Goal: Navigation & Orientation: Find specific page/section

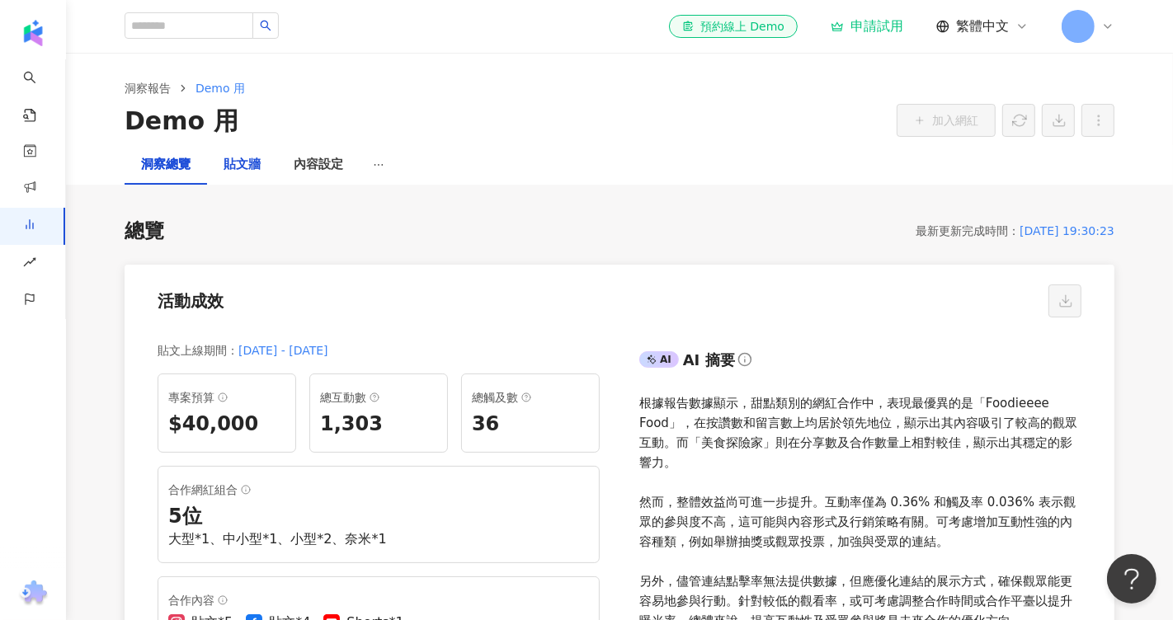
click at [250, 164] on div "貼文牆" at bounding box center [241, 165] width 37 height 20
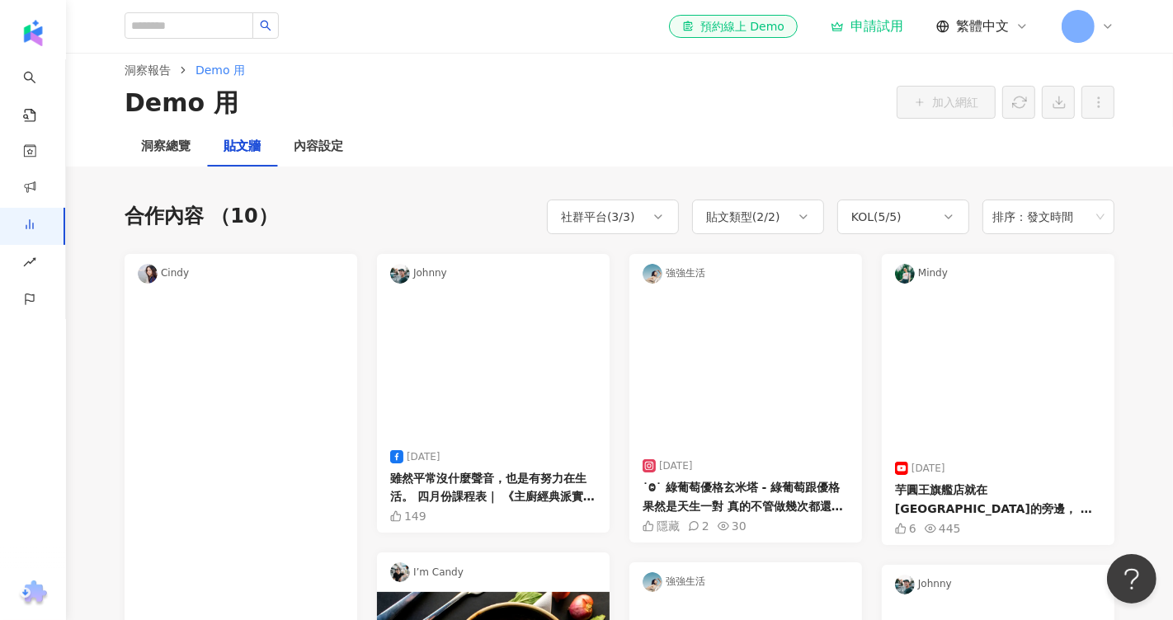
scroll to position [15, 0]
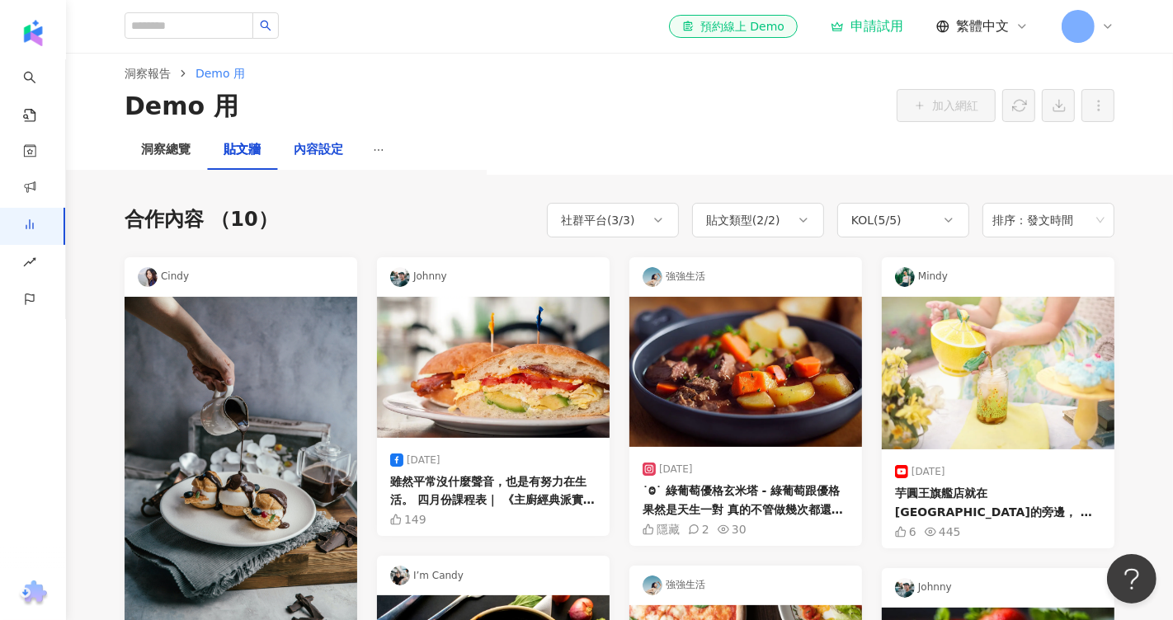
click at [326, 156] on div "內容設定" at bounding box center [318, 150] width 49 height 20
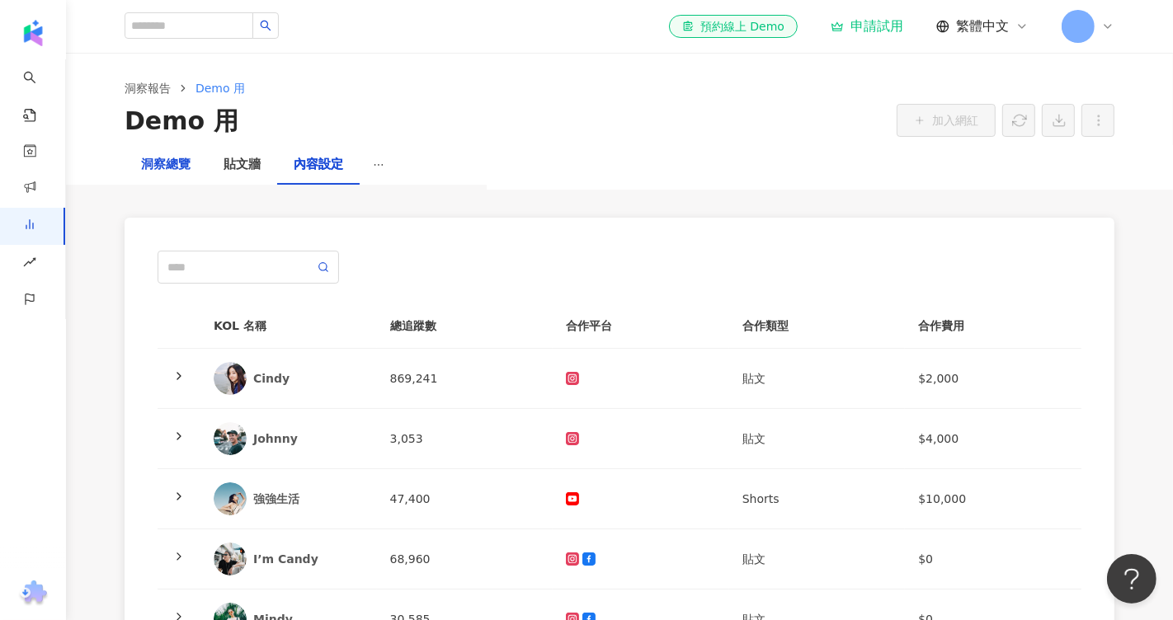
click at [180, 163] on div "洞察總覽" at bounding box center [165, 165] width 49 height 20
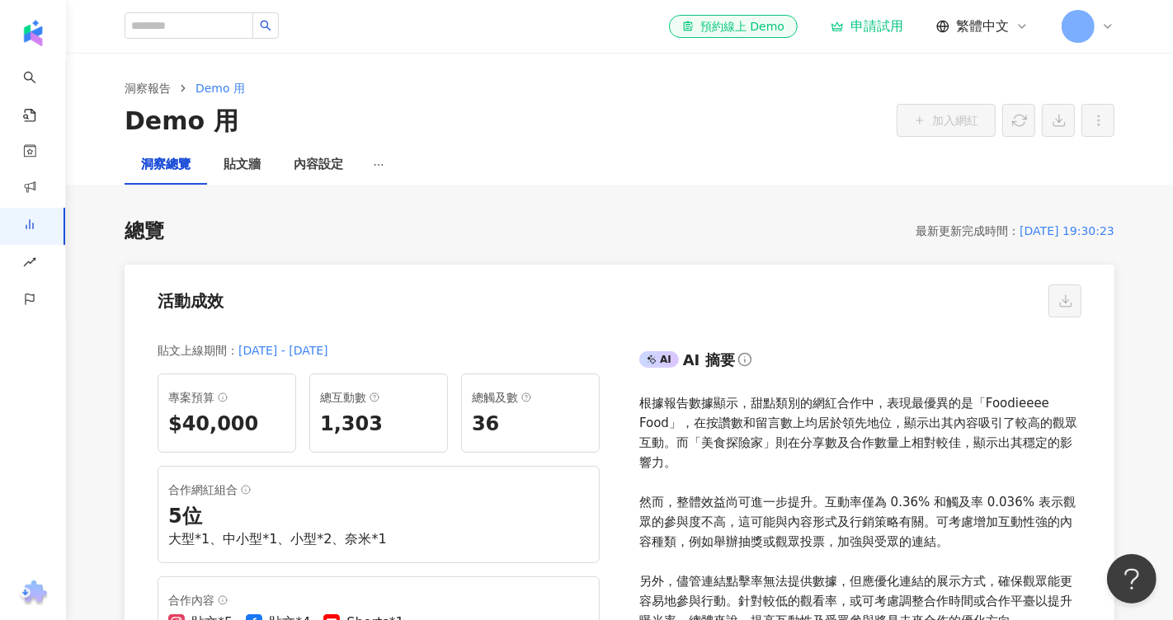
scroll to position [9, 0]
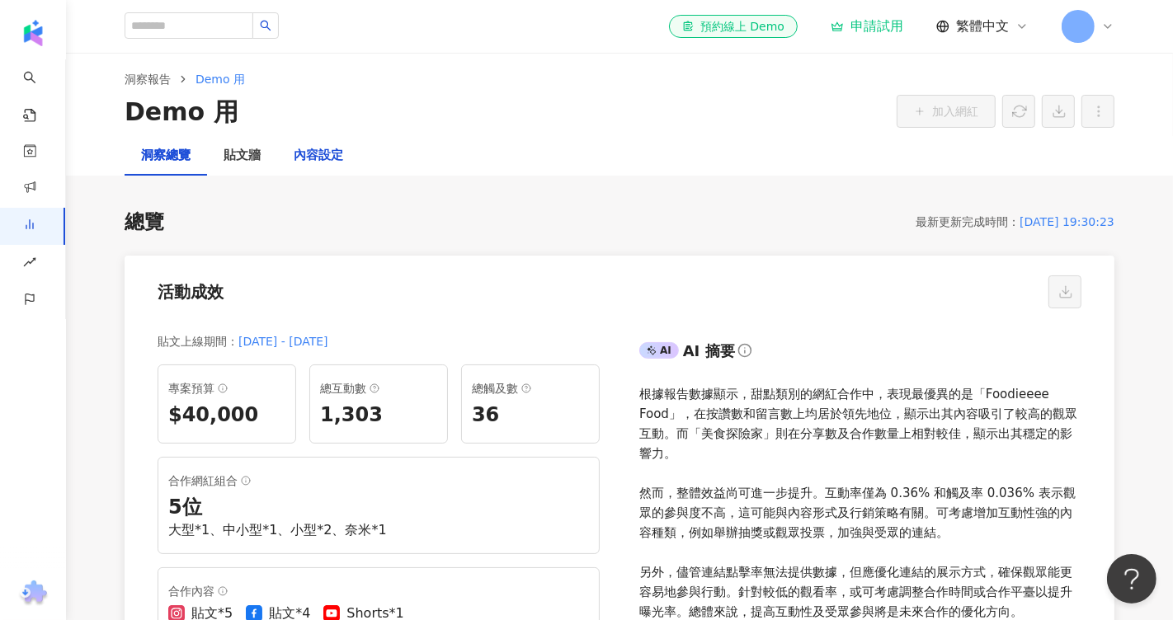
click at [328, 156] on div "內容設定" at bounding box center [318, 156] width 49 height 20
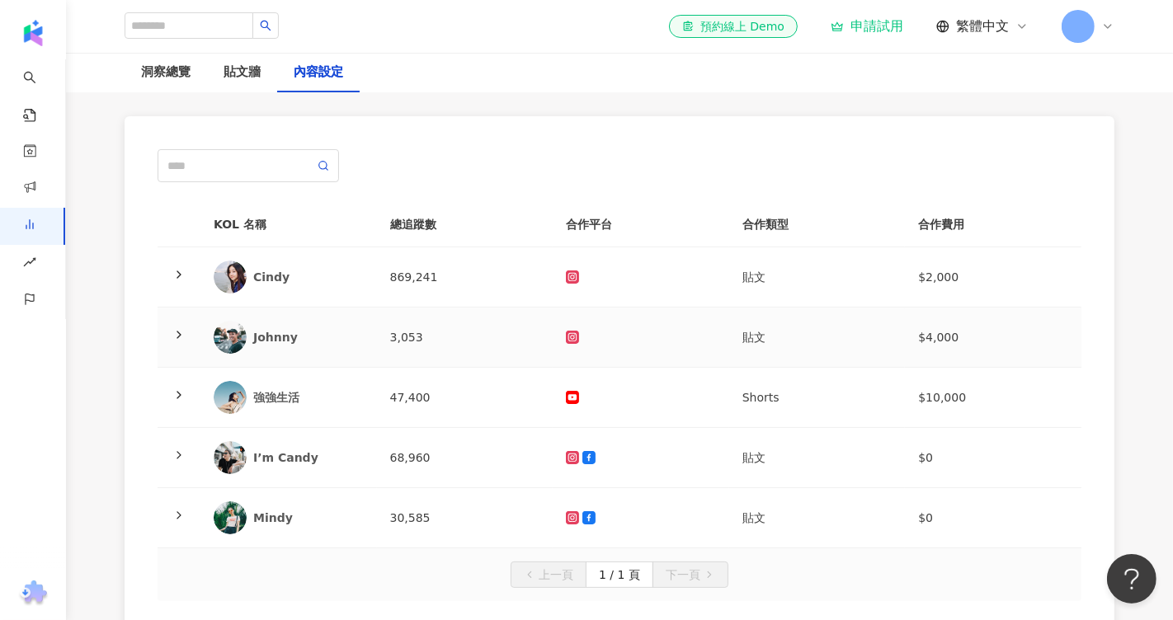
scroll to position [105, 0]
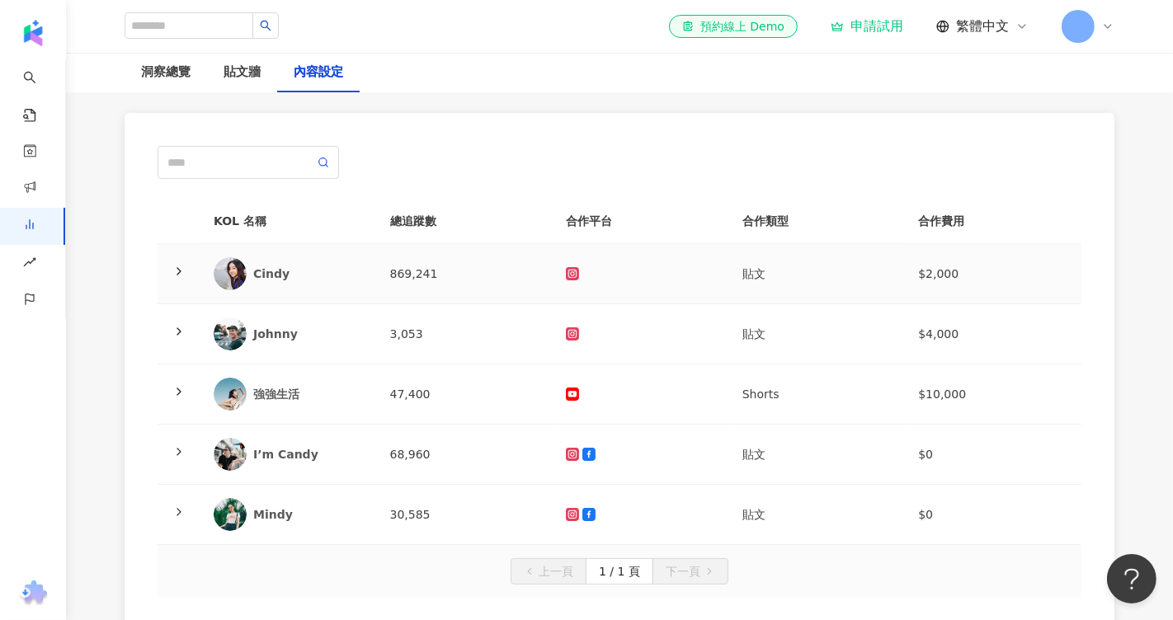
click at [181, 267] on icon at bounding box center [178, 271] width 13 height 13
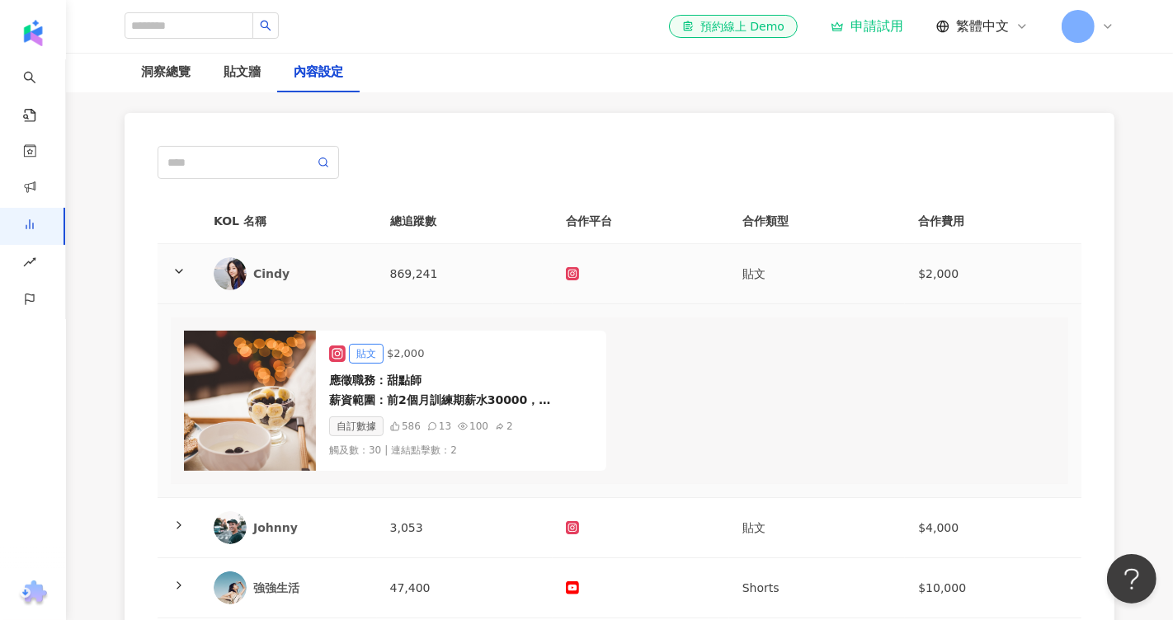
click at [181, 267] on icon at bounding box center [178, 271] width 13 height 13
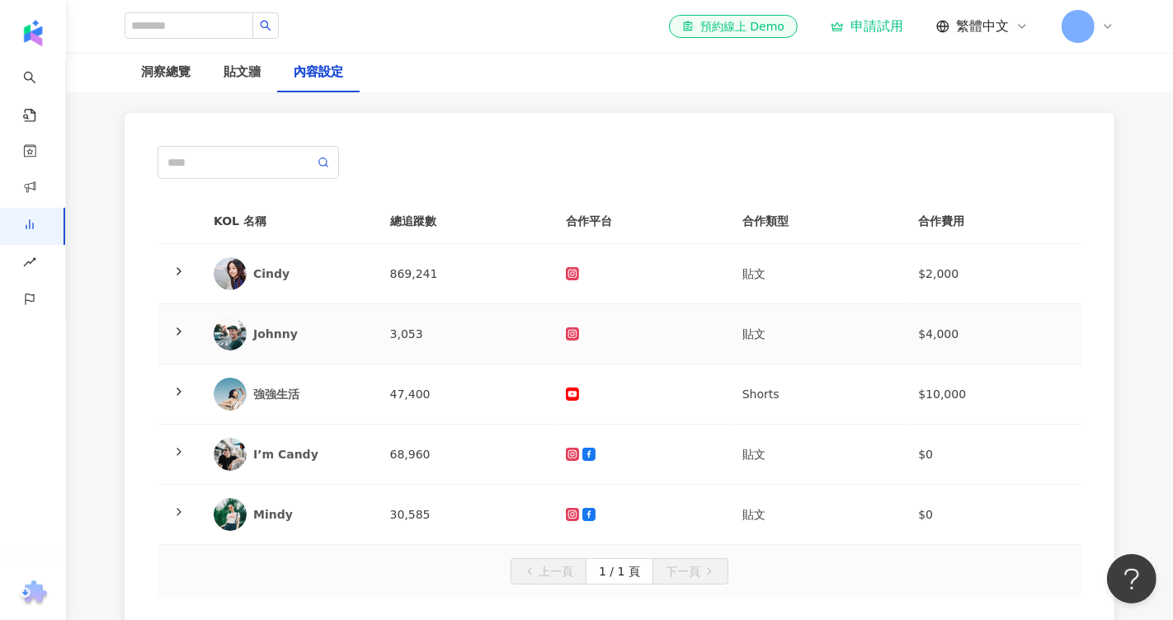
click at [176, 331] on icon at bounding box center [178, 331] width 13 height 13
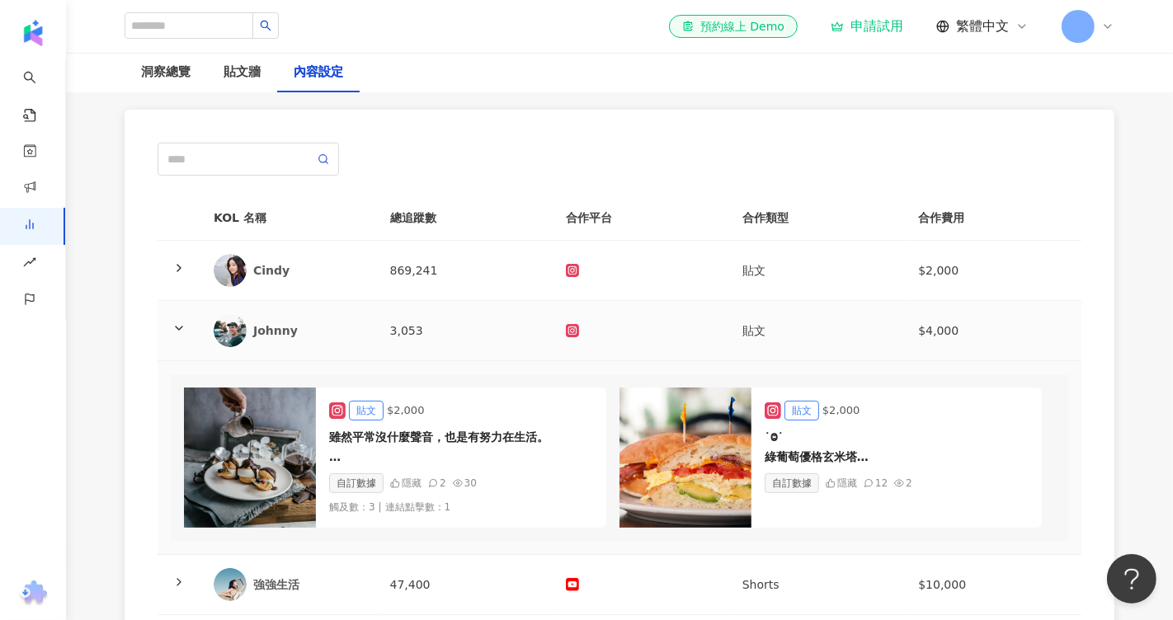
scroll to position [106, 0]
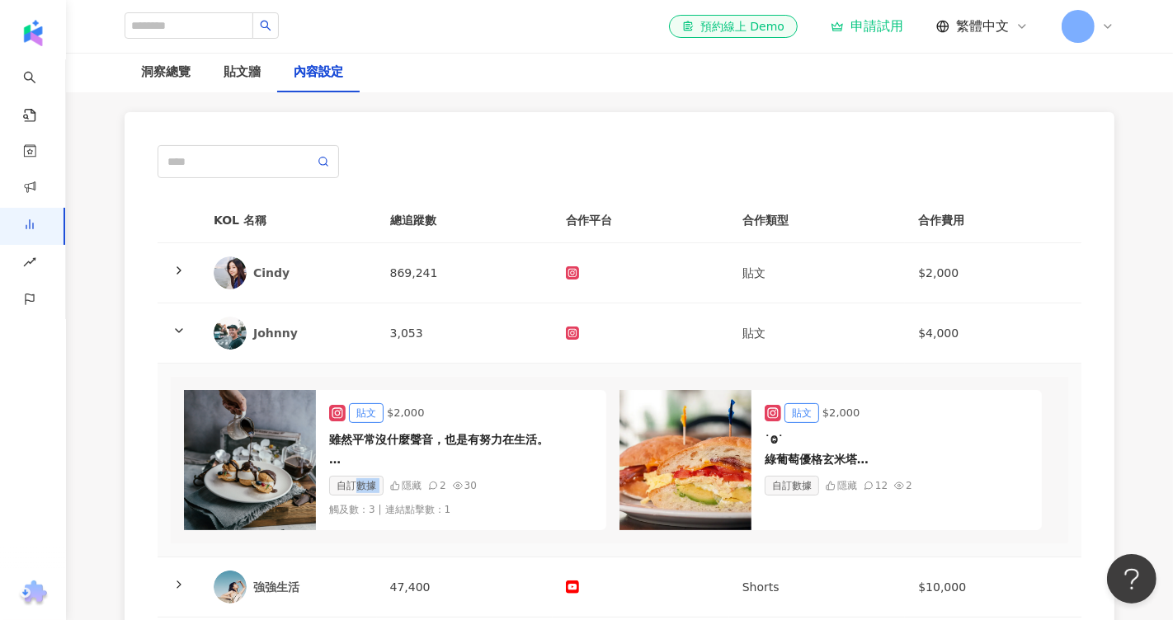
drag, startPoint x: 357, startPoint y: 482, endPoint x: 395, endPoint y: 488, distance: 38.5
click at [395, 488] on div "自訂數據 隱藏 2 30" at bounding box center [461, 486] width 264 height 20
click at [395, 488] on div "隱藏" at bounding box center [405, 486] width 31 height 20
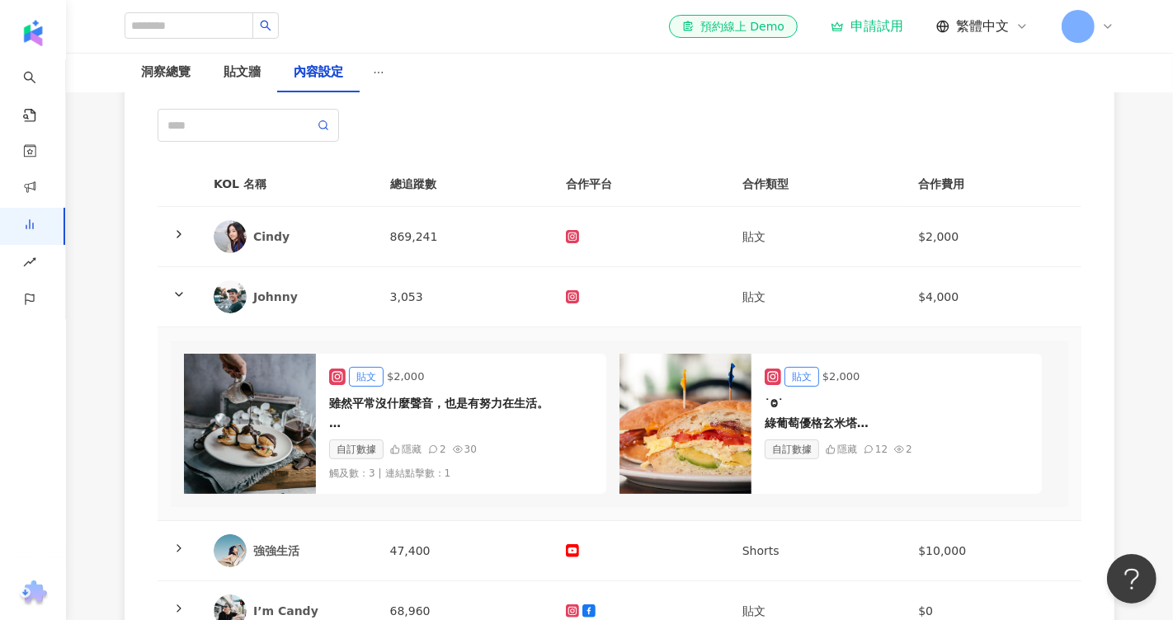
scroll to position [143, 0]
click at [174, 541] on icon at bounding box center [178, 547] width 13 height 13
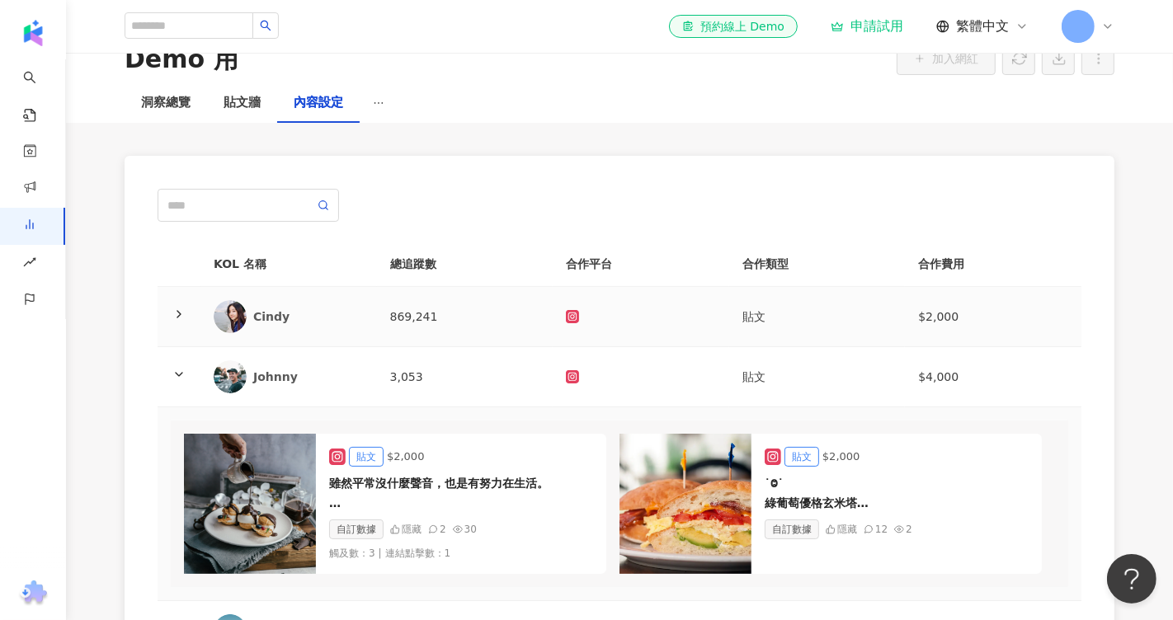
scroll to position [0, 0]
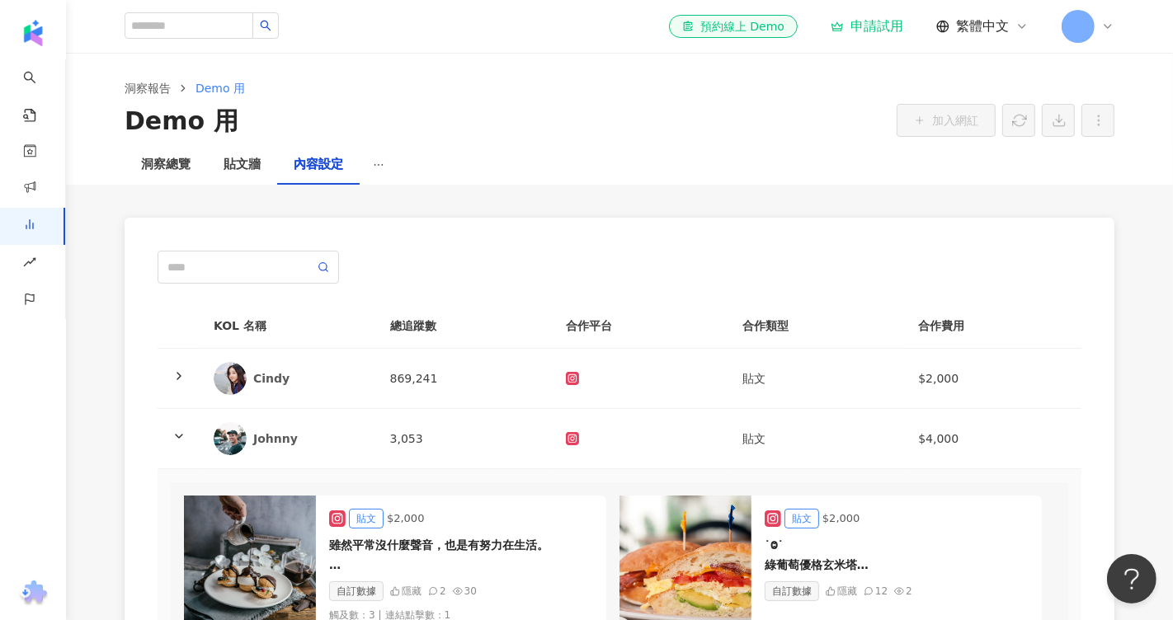
click at [373, 168] on icon "ellipsis" at bounding box center [379, 165] width 12 height 12
click at [380, 162] on icon "ellipsis" at bounding box center [379, 165] width 12 height 12
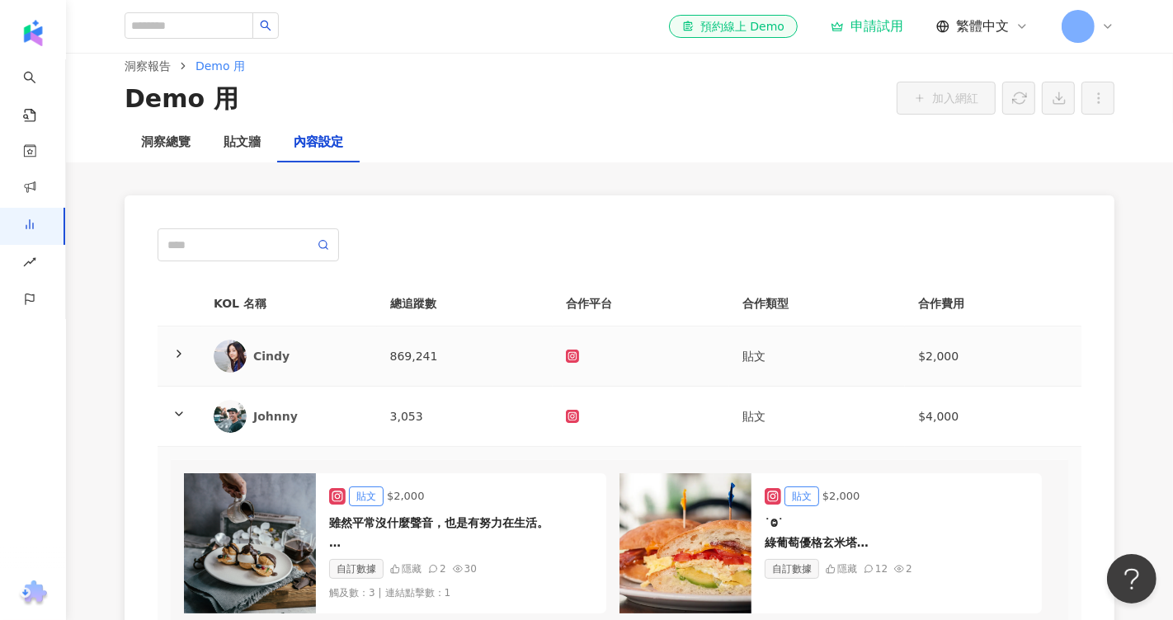
scroll to position [26, 0]
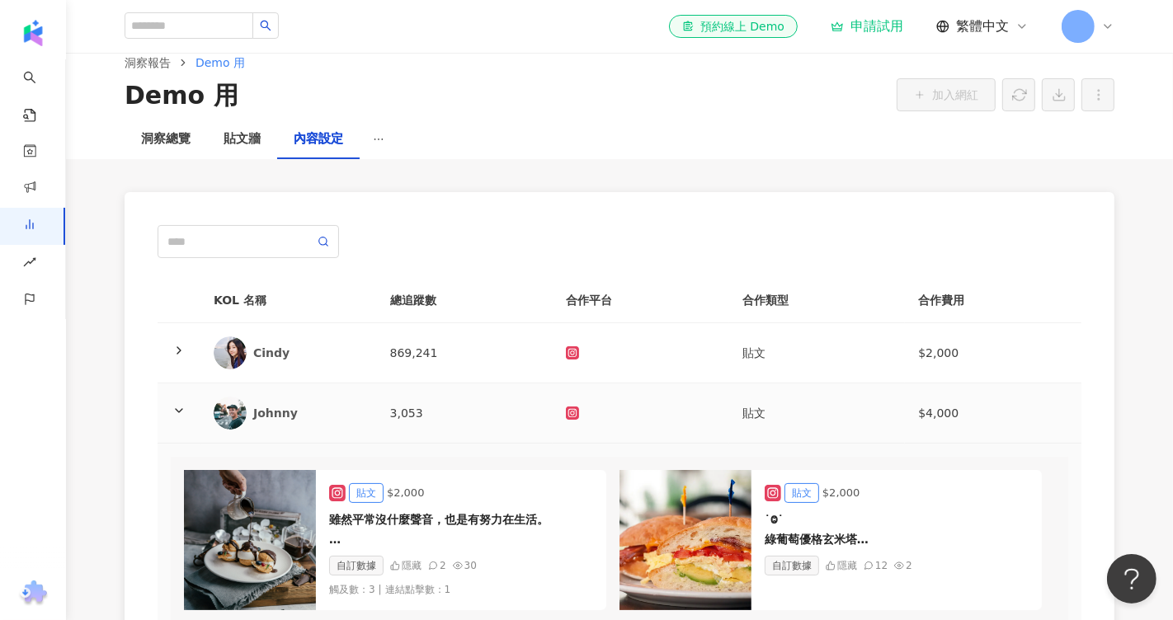
click at [180, 404] on icon at bounding box center [178, 410] width 13 height 13
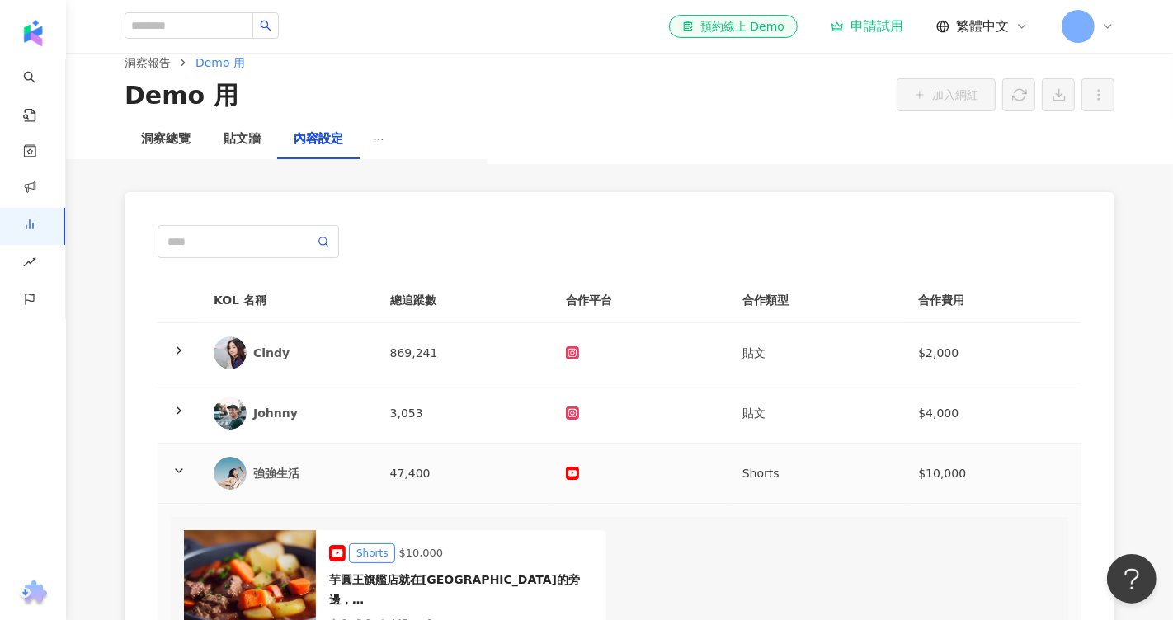
click at [179, 479] on div at bounding box center [179, 473] width 16 height 18
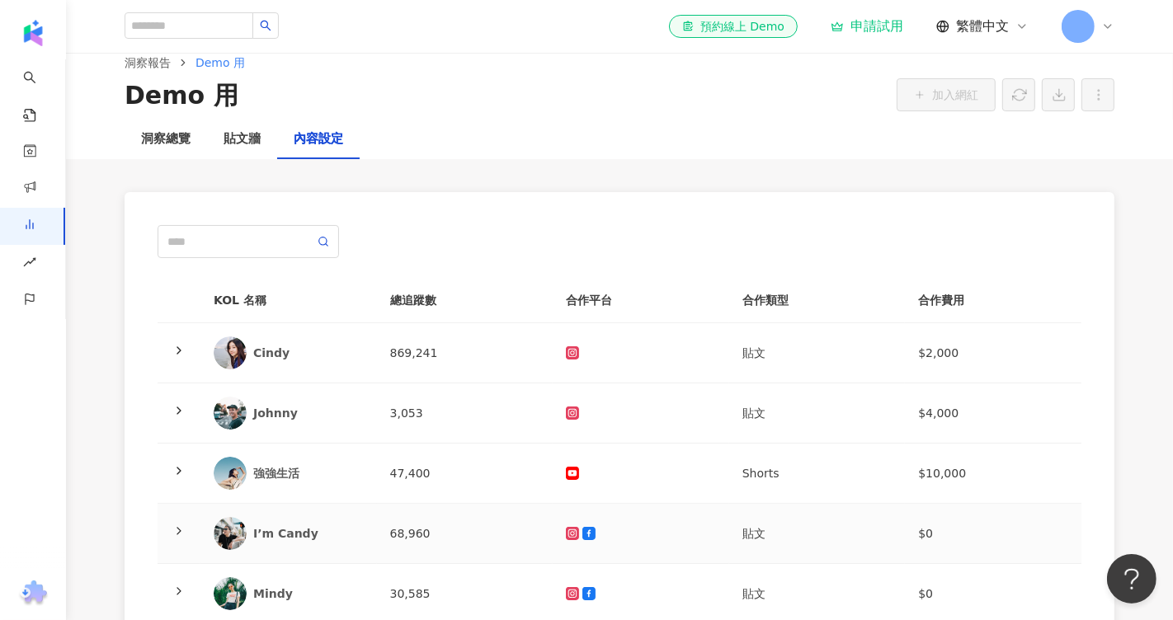
click at [183, 526] on icon at bounding box center [178, 531] width 13 height 13
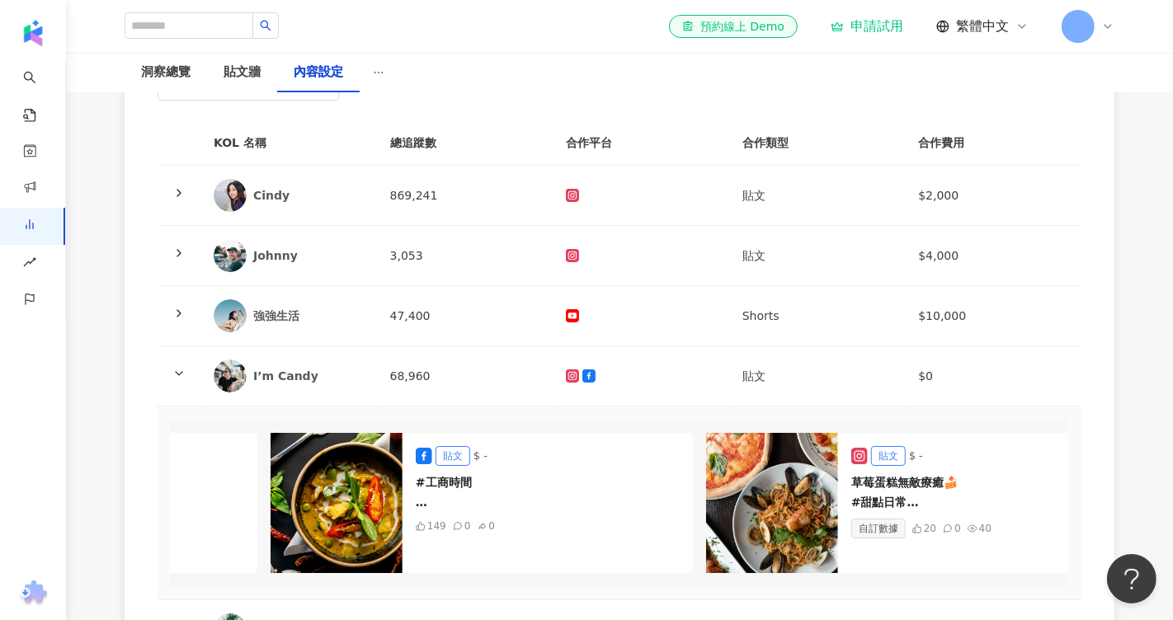
scroll to position [0, 858]
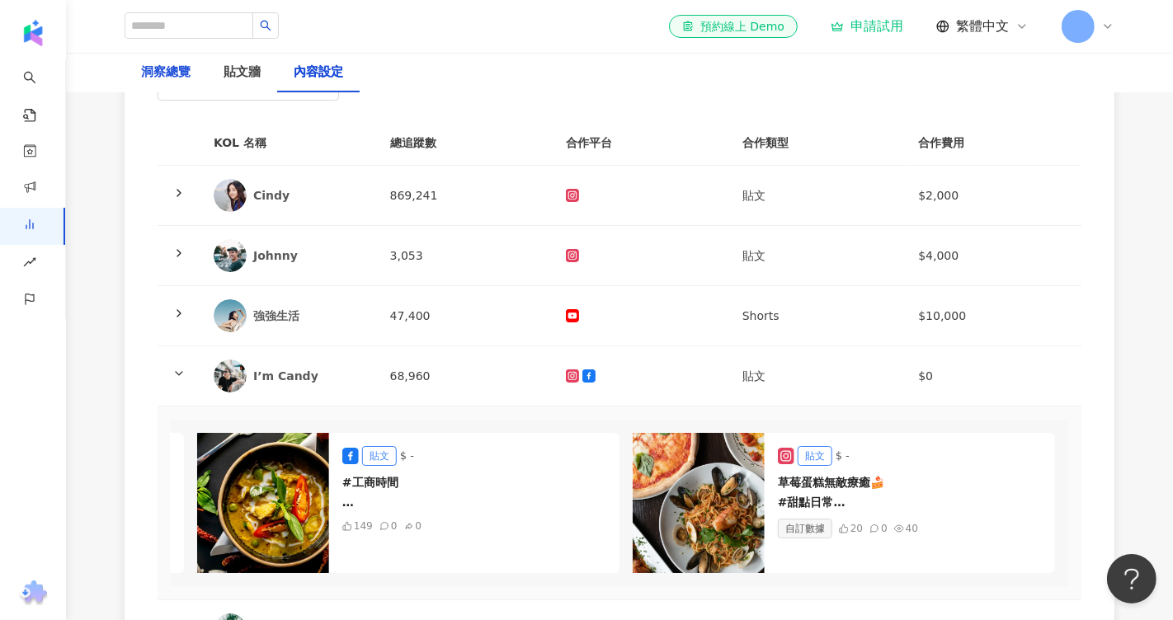
click at [178, 73] on div "洞察總覽" at bounding box center [165, 73] width 49 height 20
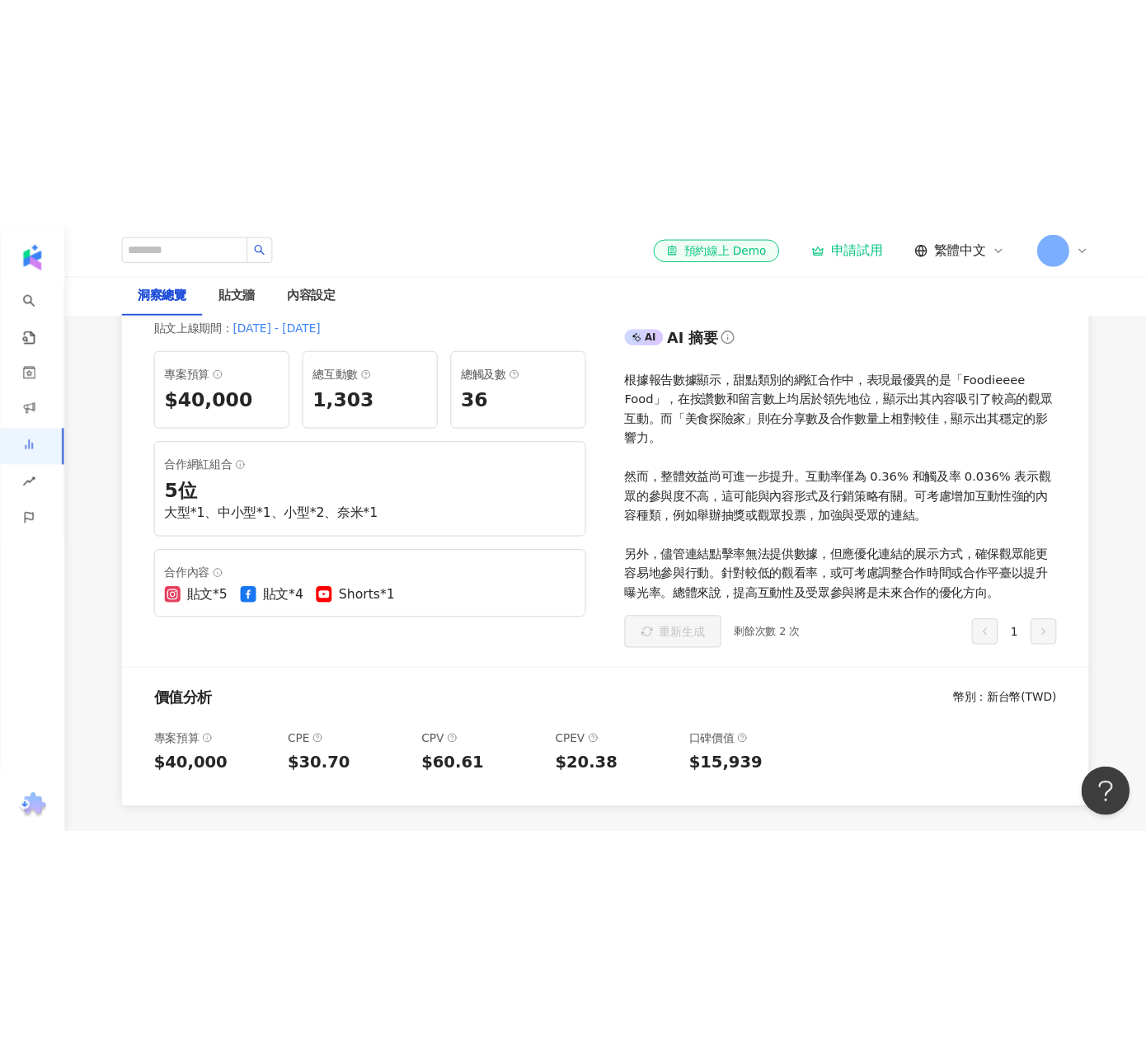
scroll to position [228, 0]
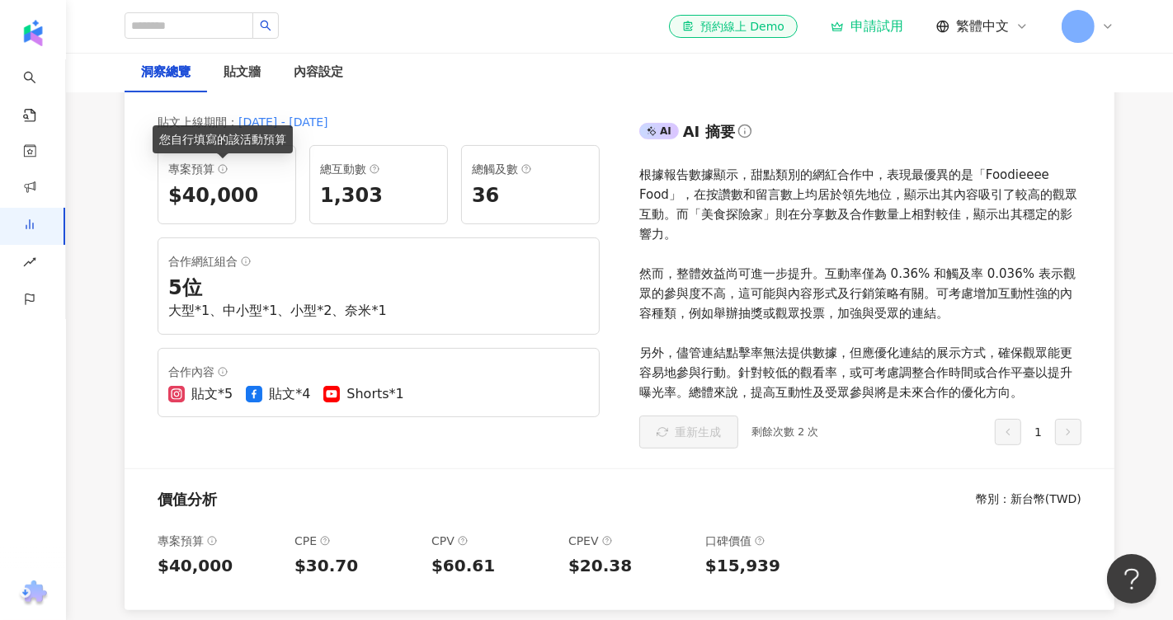
click at [223, 167] on line at bounding box center [223, 167] width 0 height 0
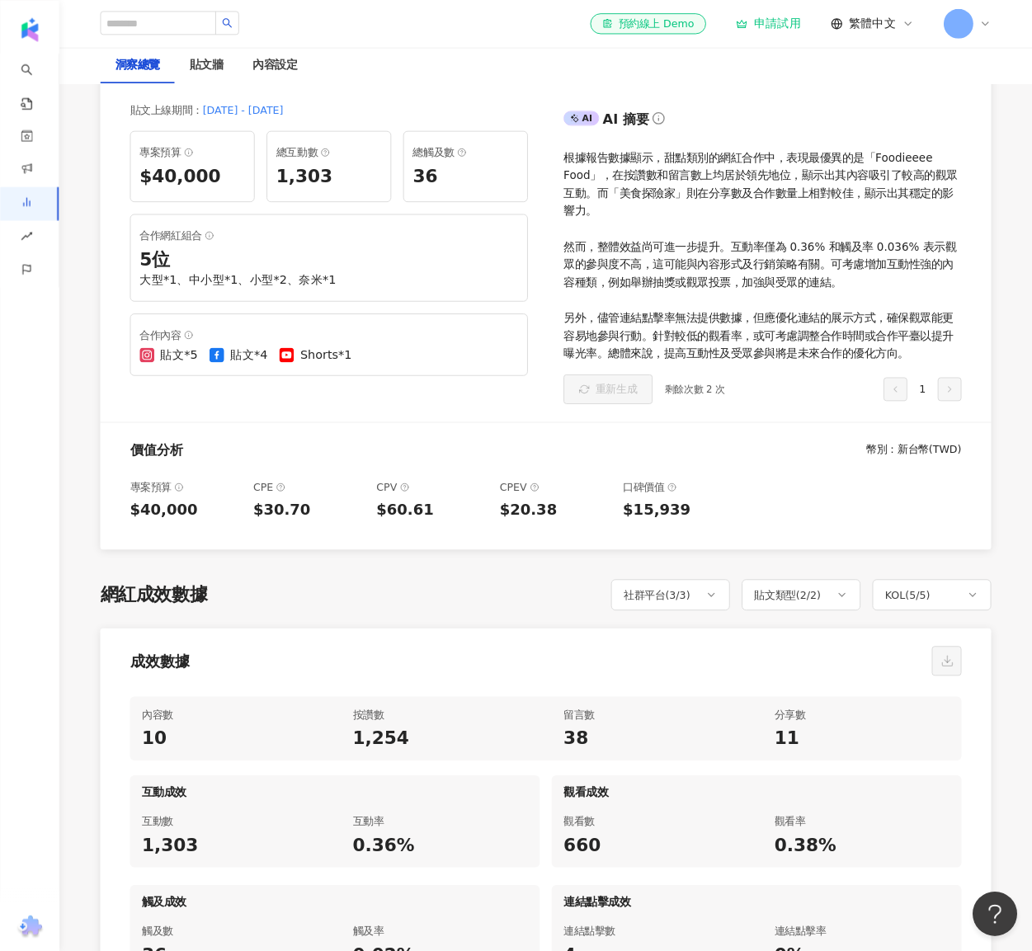
scroll to position [229, 0]
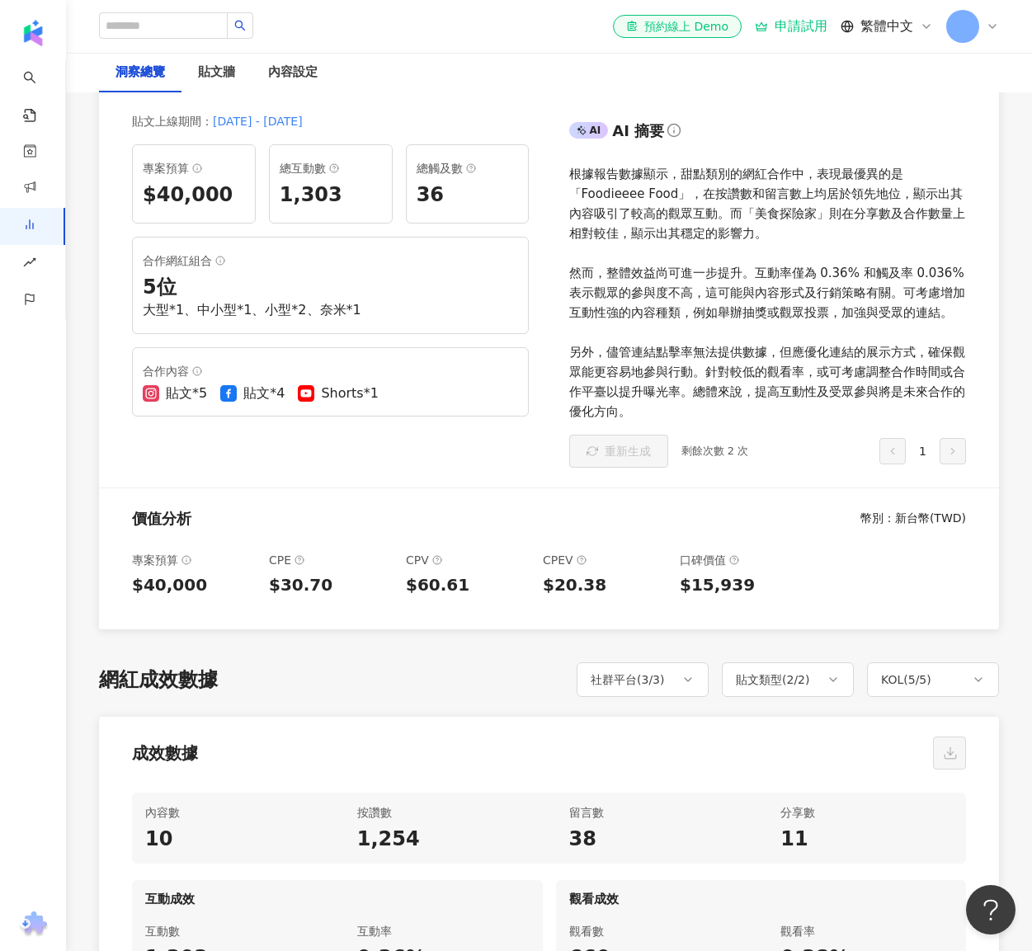
click at [793, 582] on div "$15,939" at bounding box center [742, 584] width 124 height 23
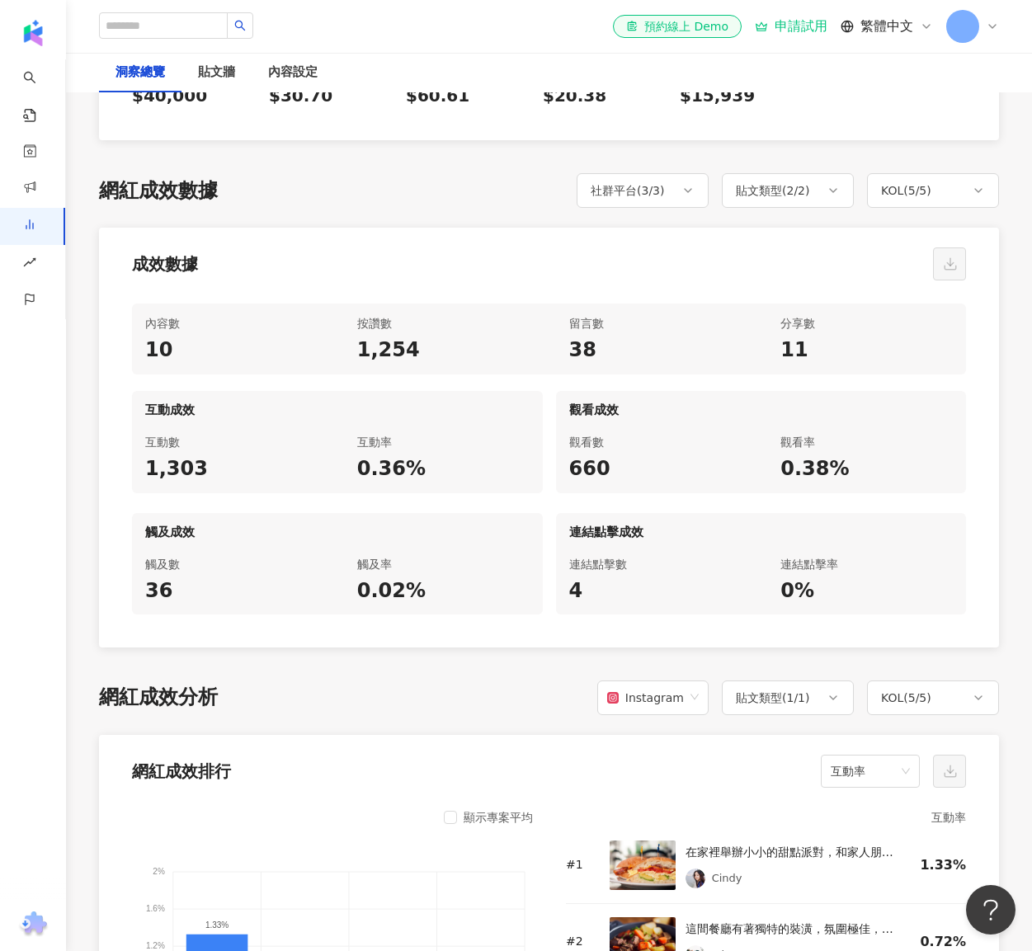
scroll to position [729, 0]
